Goal: Information Seeking & Learning: Learn about a topic

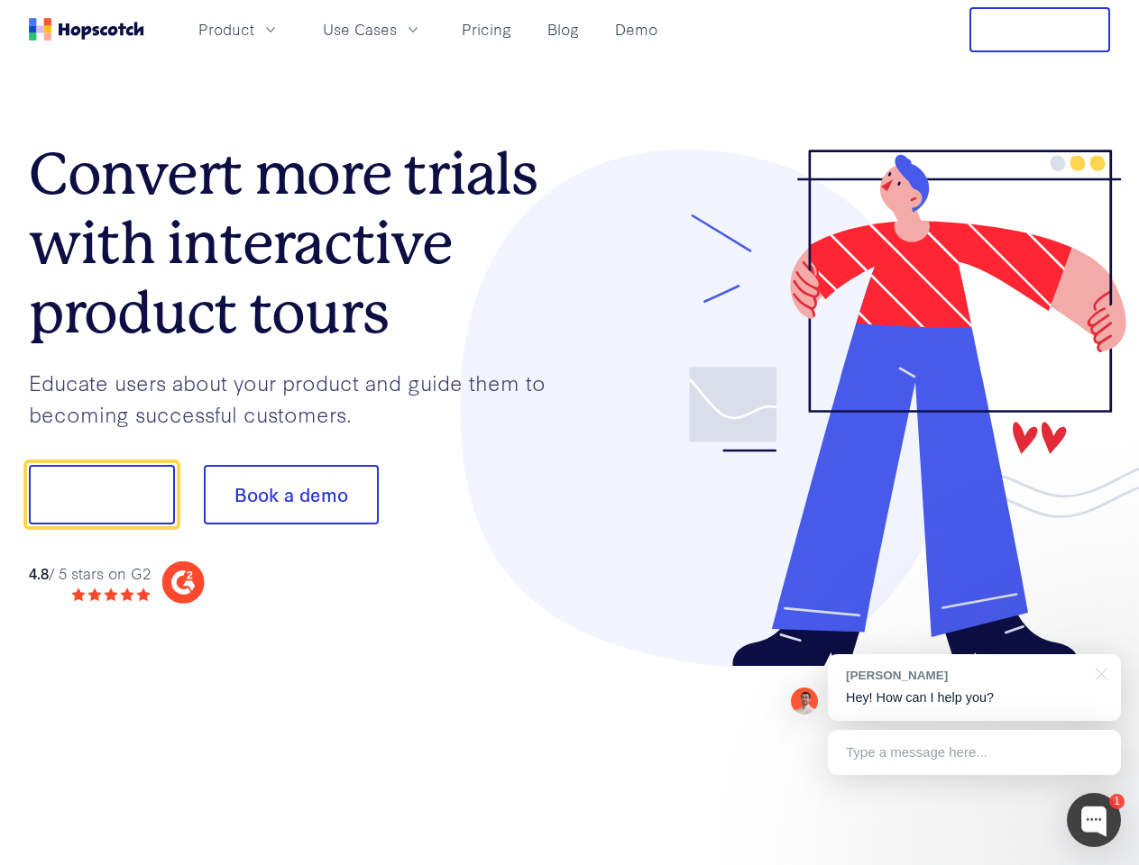
click at [570, 433] on div at bounding box center [840, 409] width 541 height 518
click at [254, 29] on span "Product" at bounding box center [226, 29] width 56 height 23
click at [397, 29] on span "Use Cases" at bounding box center [360, 29] width 74 height 23
click at [1039, 30] on button "Free Trial" at bounding box center [1039, 29] width 141 height 45
click at [101, 495] on button "Show me!" at bounding box center [102, 495] width 146 height 60
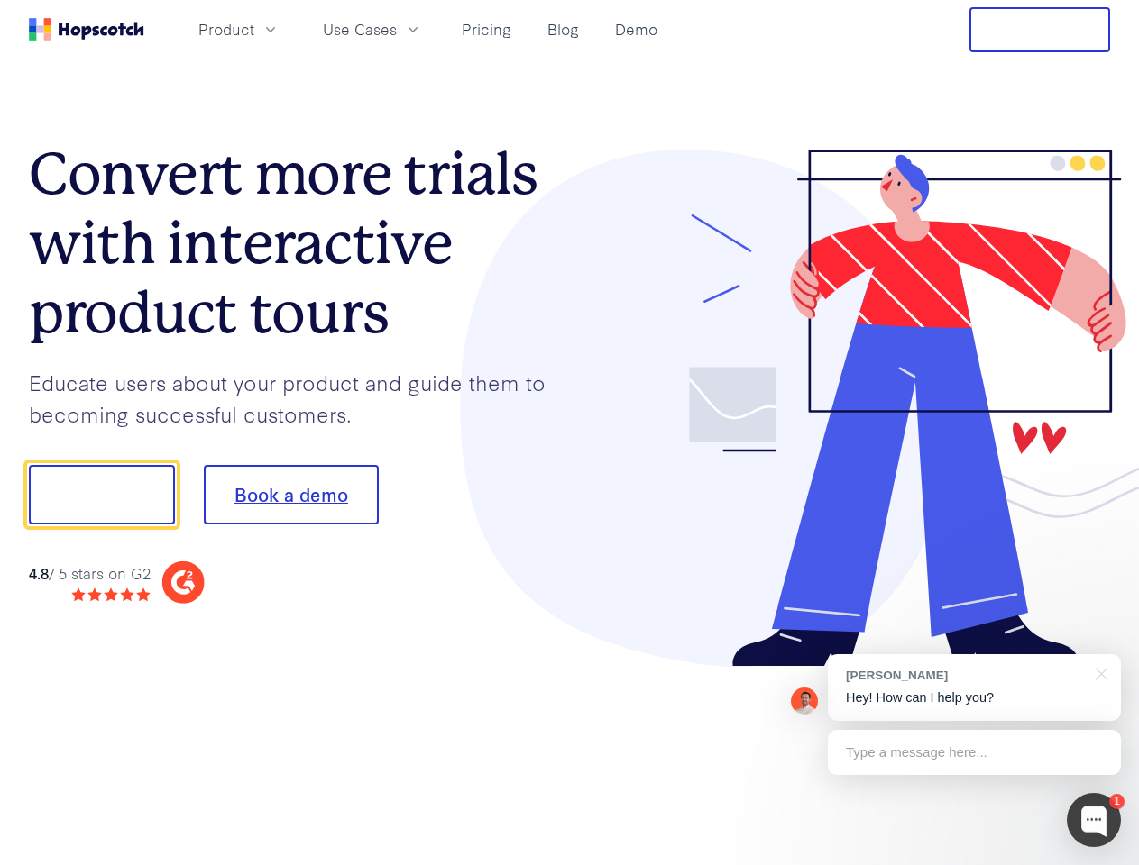
click at [290, 495] on button "Book a demo" at bounding box center [291, 495] width 175 height 60
click at [1094, 820] on div at bounding box center [1094, 820] width 54 height 54
click at [974, 688] on div "[PERSON_NAME] Hey! How can I help you?" at bounding box center [974, 688] width 293 height 67
click at [1098, 673] on div at bounding box center [952, 614] width 338 height 360
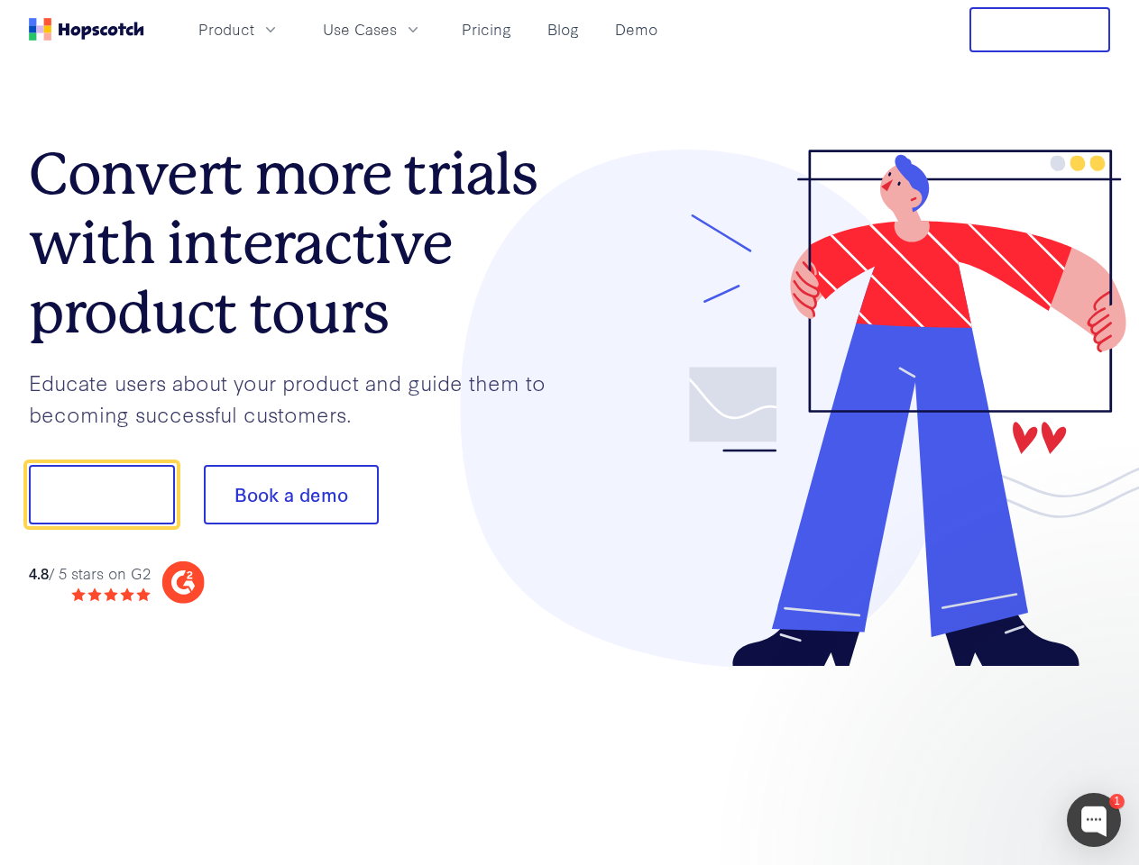
click at [974, 753] on div at bounding box center [952, 614] width 338 height 360
